Goal: Task Accomplishment & Management: Manage account settings

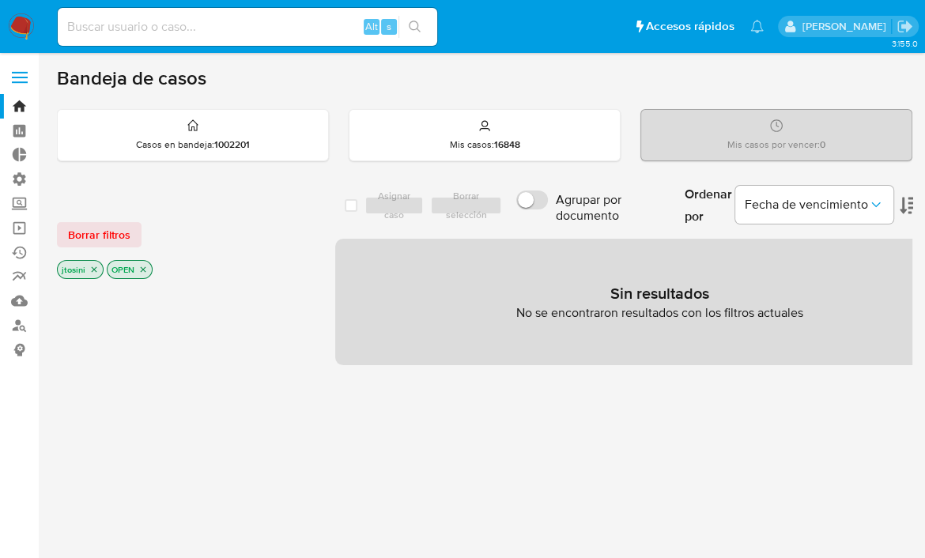
click at [261, 32] on input at bounding box center [247, 27] width 379 height 21
paste input "fpizzingrill"
type input "fpizzingrill"
click at [14, 181] on label "Administración" at bounding box center [94, 179] width 188 height 25
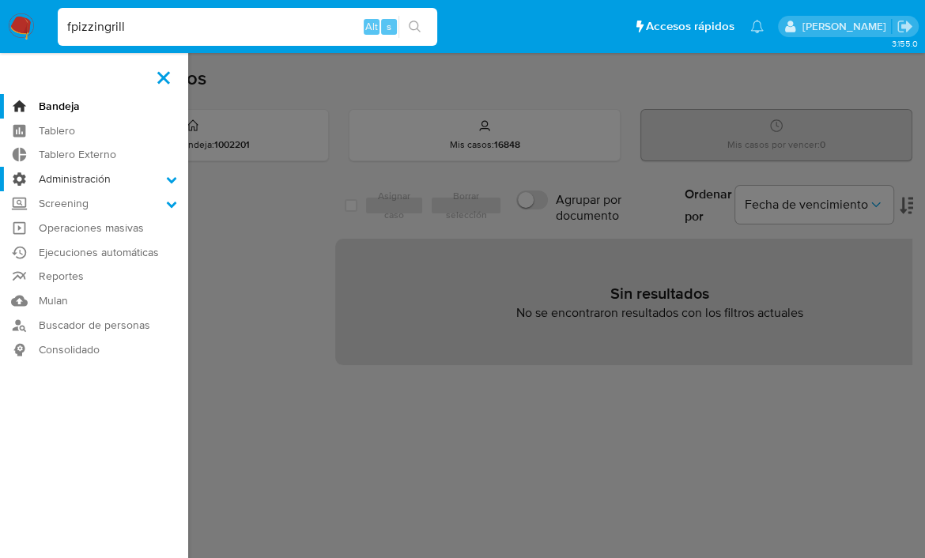
click at [0, 0] on input "Administración" at bounding box center [0, 0] width 0 height 0
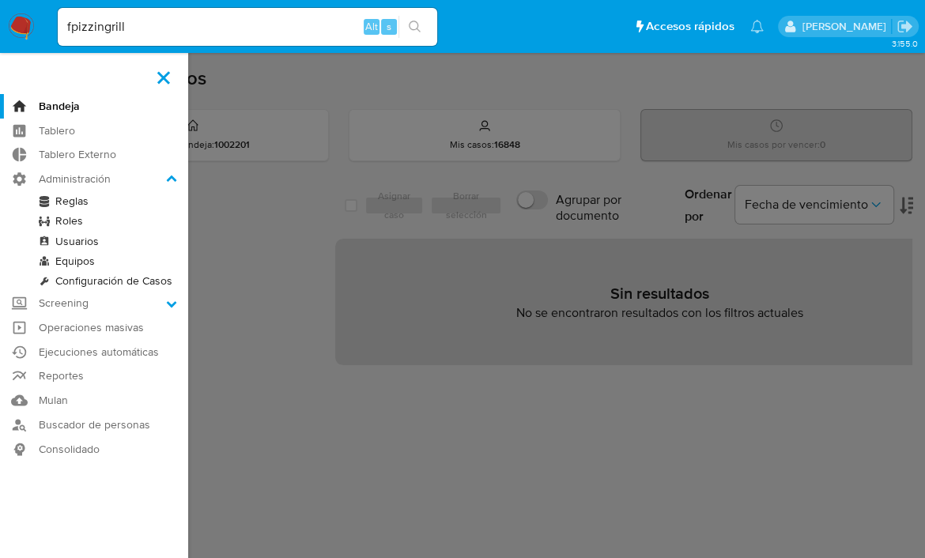
click at [84, 239] on link "Usuarios" at bounding box center [94, 242] width 188 height 20
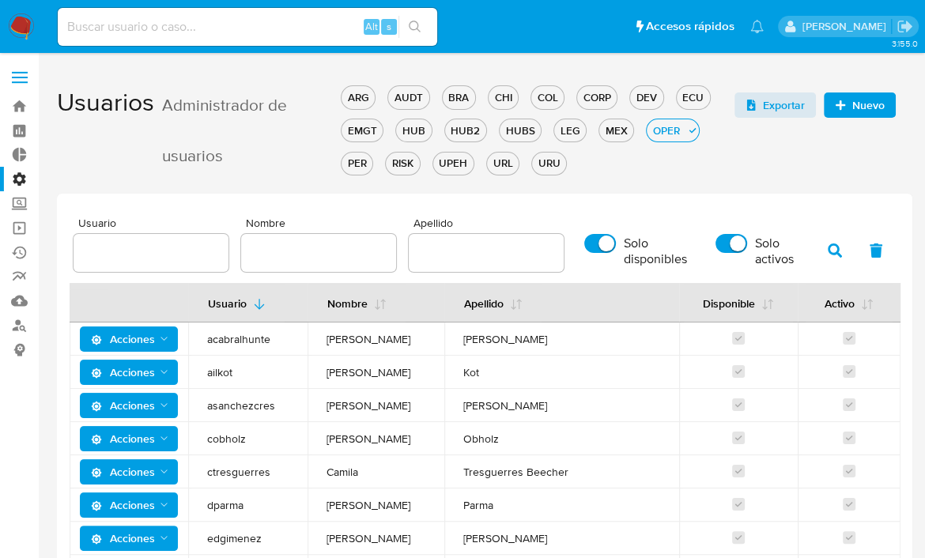
click at [837, 110] on icon "button" at bounding box center [840, 105] width 11 height 11
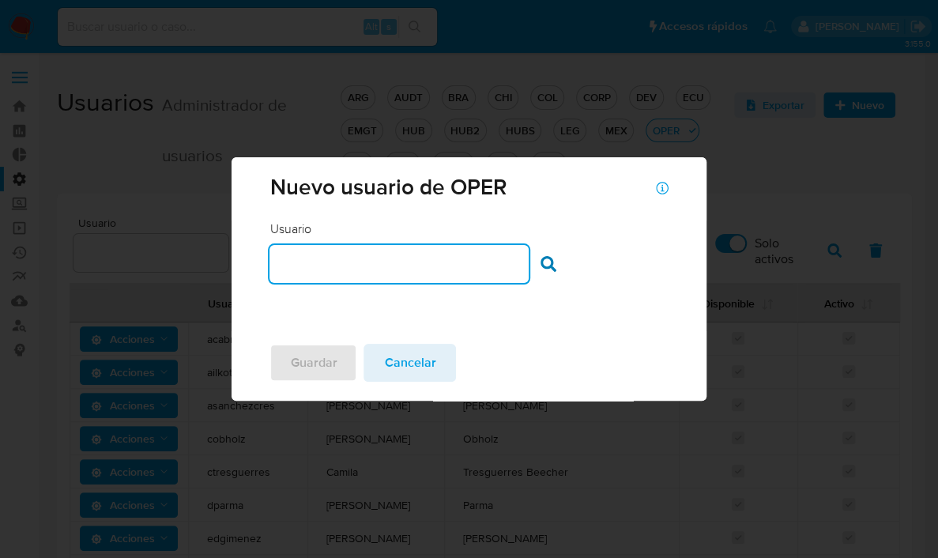
click at [320, 257] on input "text" at bounding box center [399, 264] width 259 height 21
type input "fpizzingrill"
click at [549, 274] on div at bounding box center [553, 266] width 24 height 21
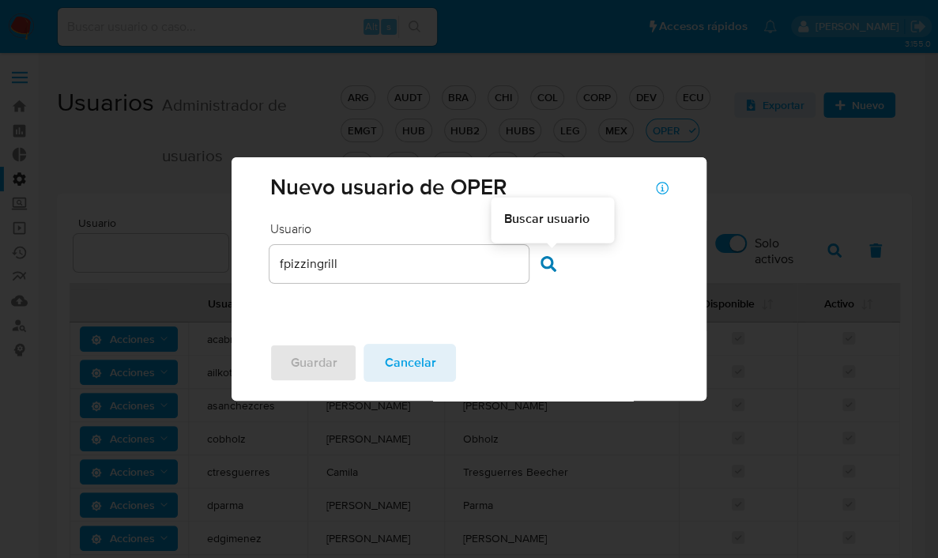
click at [549, 268] on icon at bounding box center [549, 264] width 16 height 16
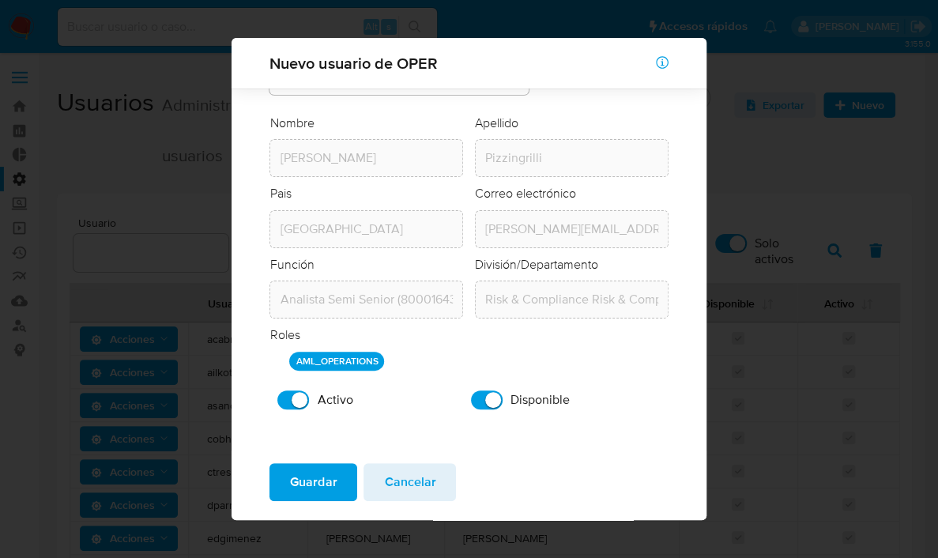
scroll to position [60, 0]
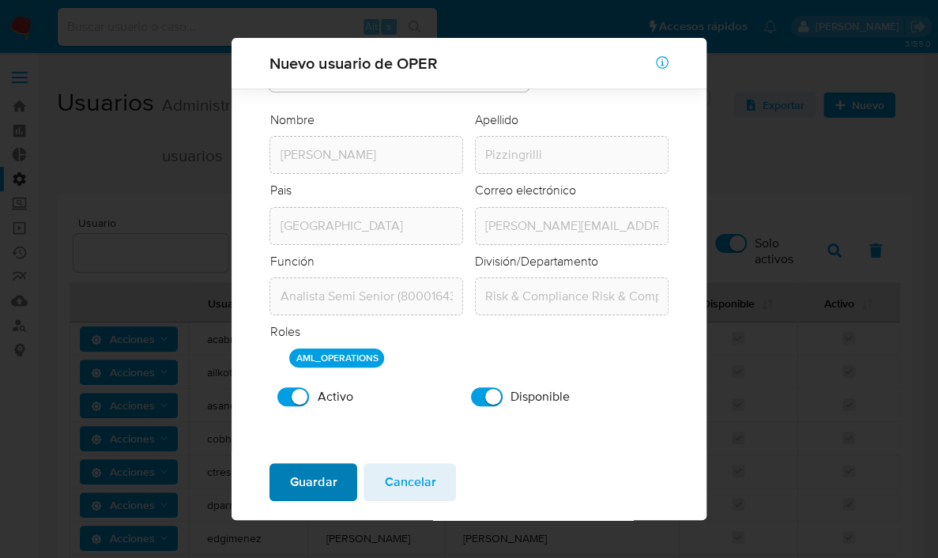
click at [291, 480] on span "Guardar" at bounding box center [313, 482] width 47 height 35
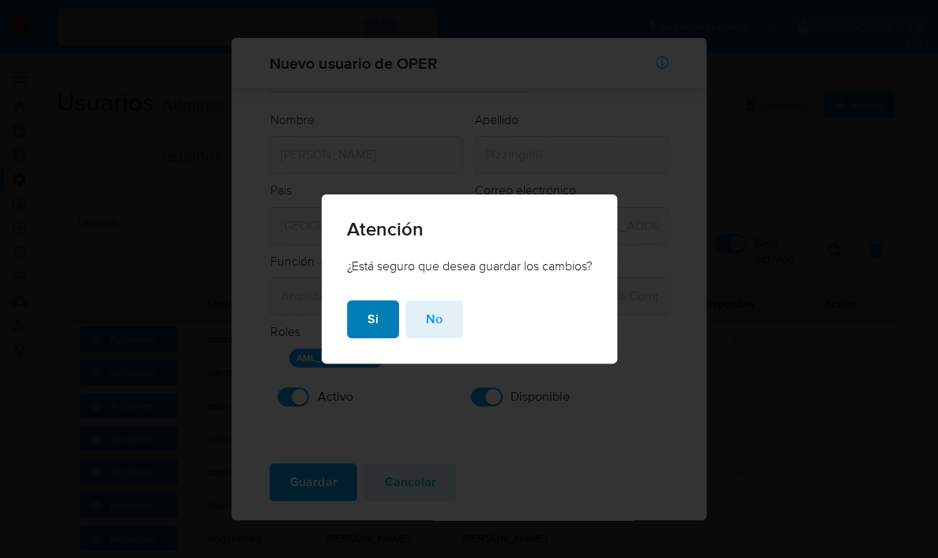
click at [352, 302] on button "Si" at bounding box center [373, 319] width 52 height 38
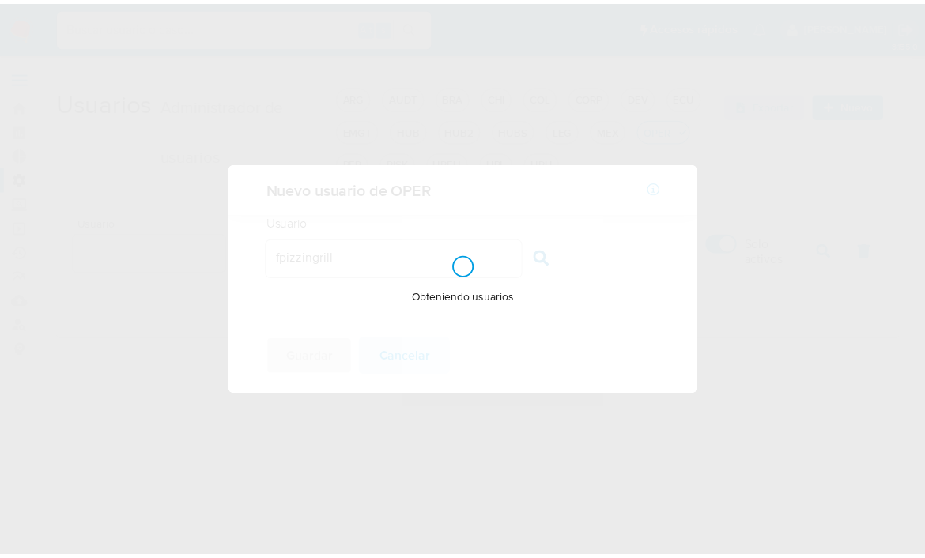
scroll to position [0, 0]
